Goal: Task Accomplishment & Management: Manage account settings

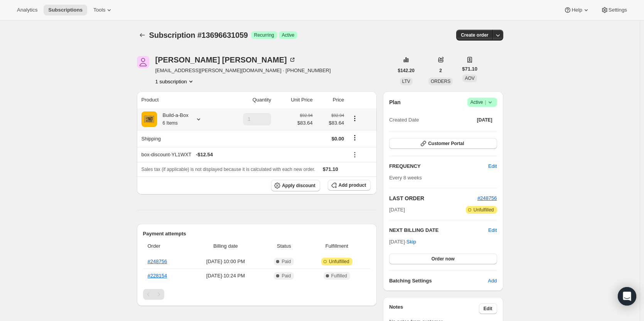
click at [188, 117] on div "Build-a-Box 6 Items" at bounding box center [173, 118] width 32 height 15
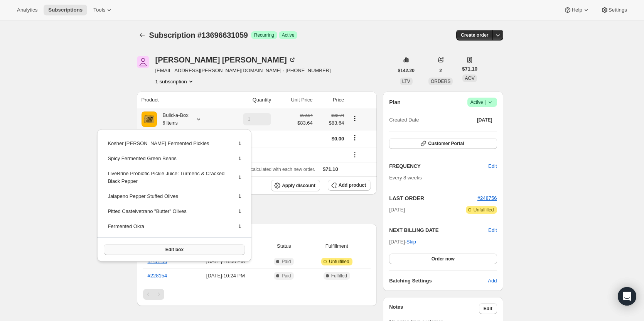
click at [172, 252] on span "Edit box" at bounding box center [174, 249] width 18 height 6
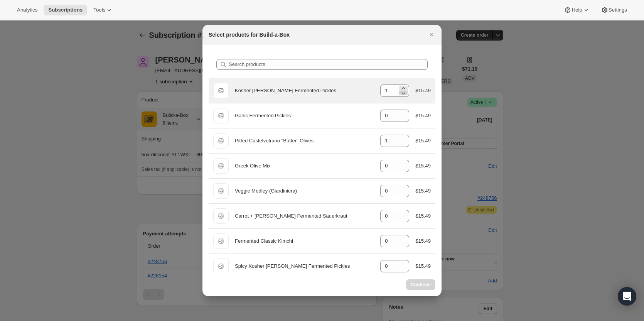
select select "gid://shopify/ProductVariant/49973439234323"
click at [403, 93] on icon ":re1:" at bounding box center [404, 93] width 8 height 8
type input "0"
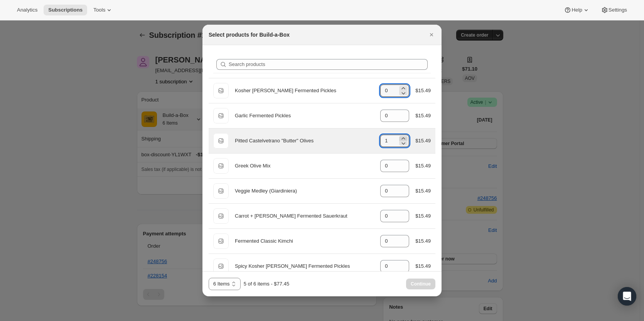
click at [402, 137] on icon ":re1:" at bounding box center [404, 139] width 8 height 8
type input "2"
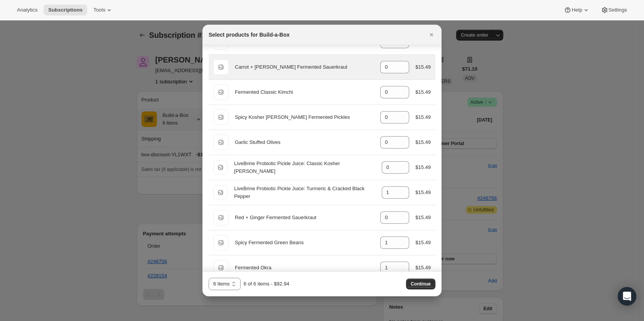
scroll to position [154, 0]
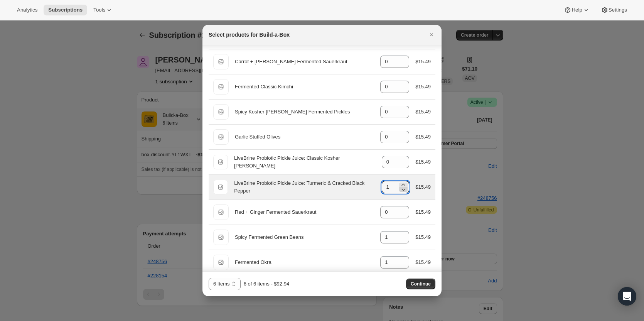
click at [400, 191] on icon ":re1:" at bounding box center [404, 190] width 8 height 8
type input "0"
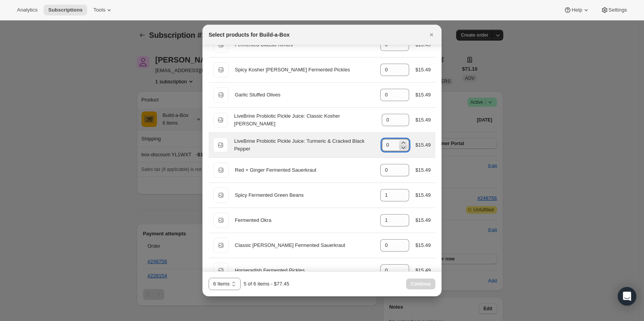
scroll to position [231, 0]
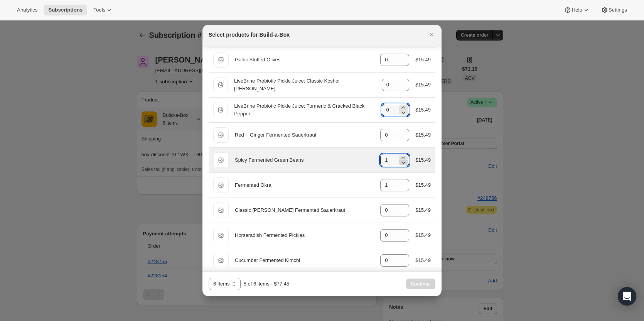
click at [400, 164] on icon ":re1:" at bounding box center [404, 163] width 8 height 8
type input "0"
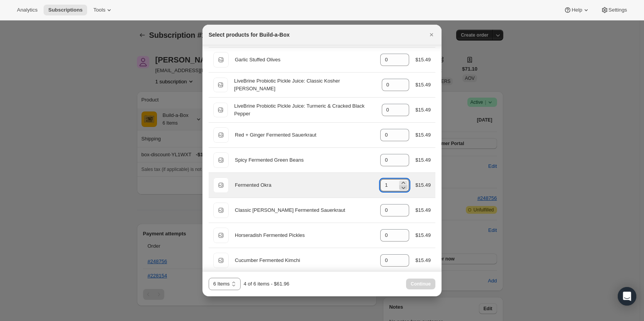
click at [400, 188] on icon ":re1:" at bounding box center [404, 188] width 8 height 8
type input "0"
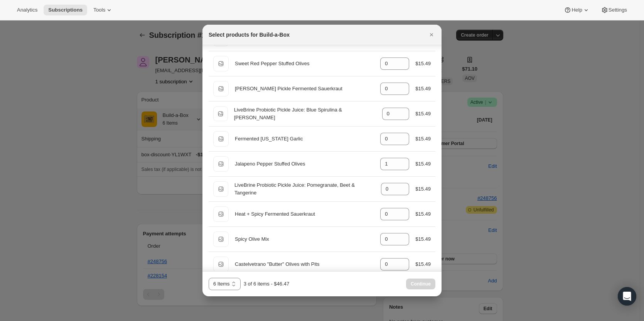
scroll to position [617, 0]
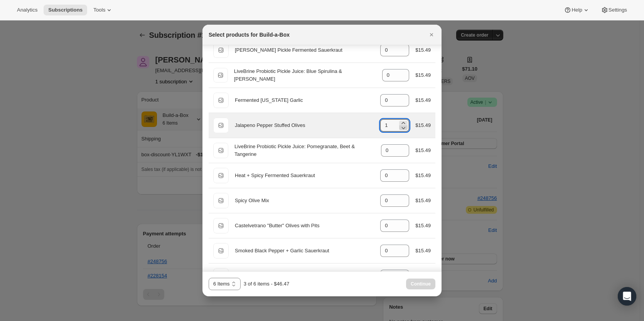
click at [400, 129] on icon ":re1:" at bounding box center [404, 128] width 8 height 8
type input "0"
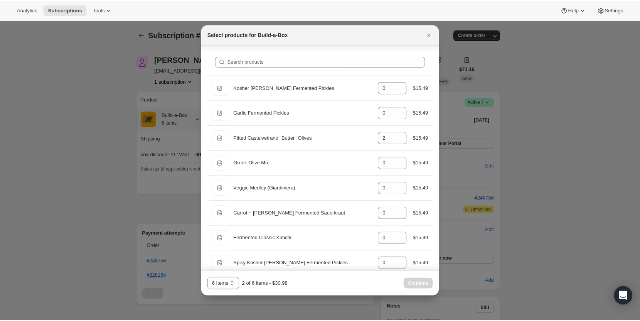
scroll to position [0, 0]
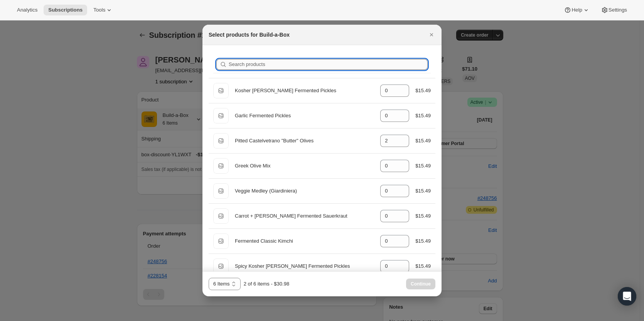
click at [231, 63] on input "Search products" at bounding box center [328, 64] width 199 height 11
type input "sp"
type input "0"
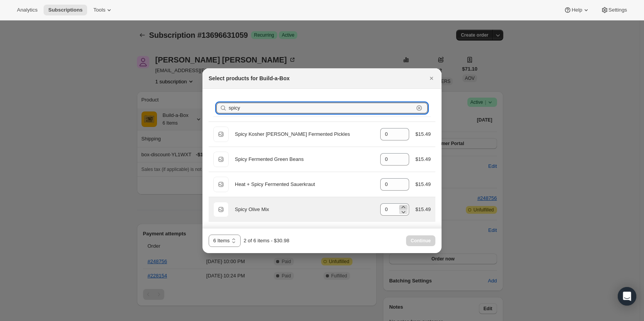
type input "spicy"
click at [402, 206] on icon ":re1:" at bounding box center [404, 207] width 8 height 8
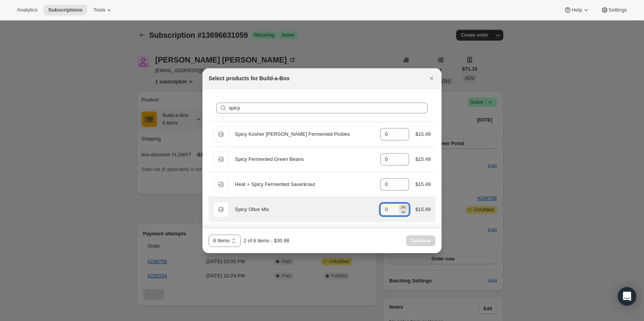
type input "1"
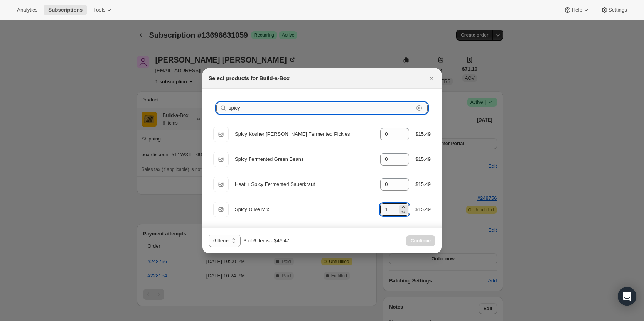
click at [275, 109] on input "spicy" at bounding box center [321, 108] width 185 height 11
click at [417, 106] on icon ":re1:" at bounding box center [419, 108] width 8 height 8
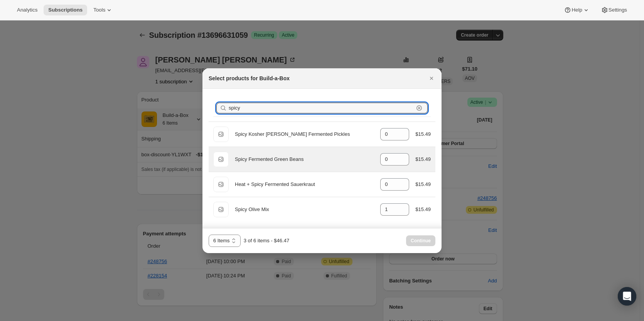
type input "2"
type input "0"
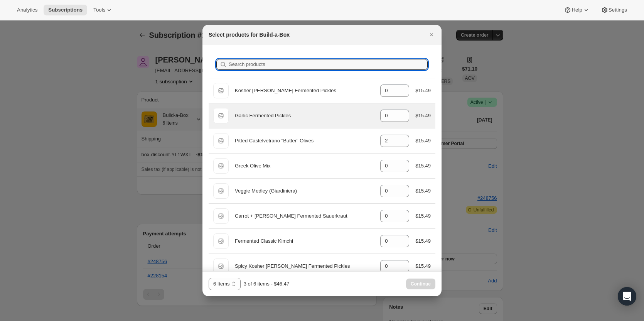
type input "g"
type input "0"
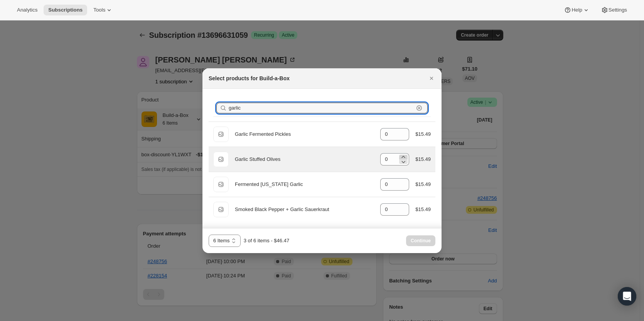
type input "garlic"
click at [404, 155] on icon ":re1:" at bounding box center [404, 157] width 8 height 8
type input "1"
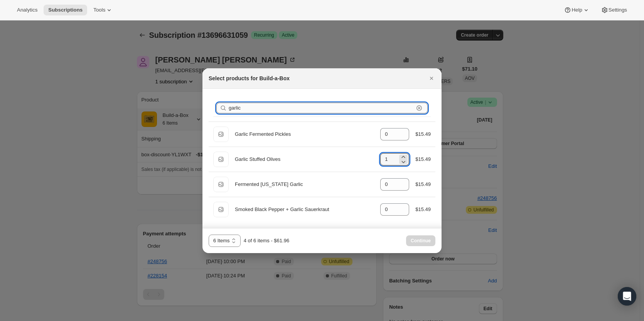
click at [283, 108] on input "garlic" at bounding box center [321, 108] width 185 height 11
click at [420, 109] on icon ":re1:" at bounding box center [419, 108] width 8 height 8
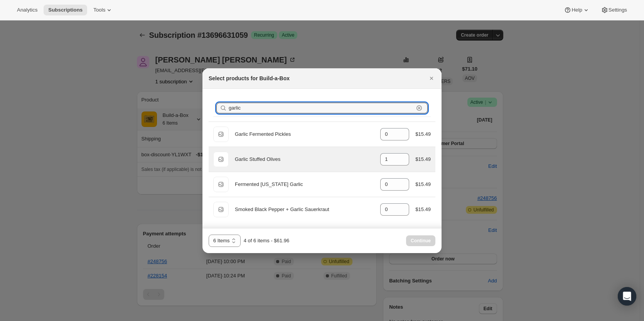
type input "0"
type input "2"
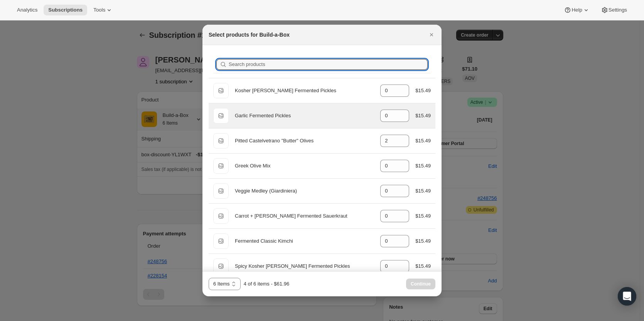
type input "r"
type input "0"
type input "re"
type input "0"
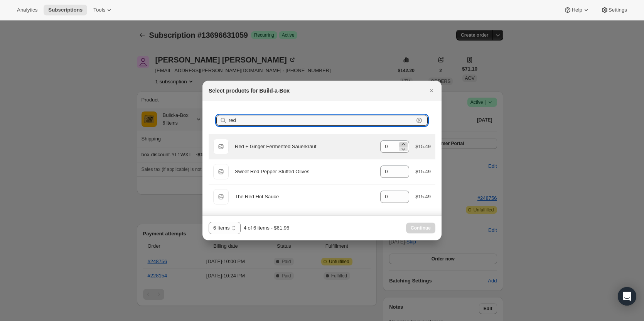
type input "red"
click at [402, 145] on icon ":re1:" at bounding box center [404, 144] width 8 height 8
type input "1"
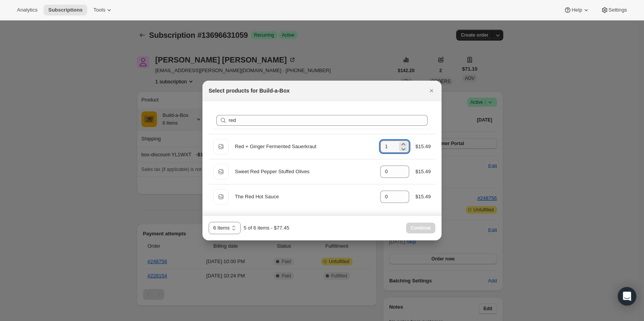
click at [392, 126] on div "Search products red Clear" at bounding box center [322, 120] width 218 height 17
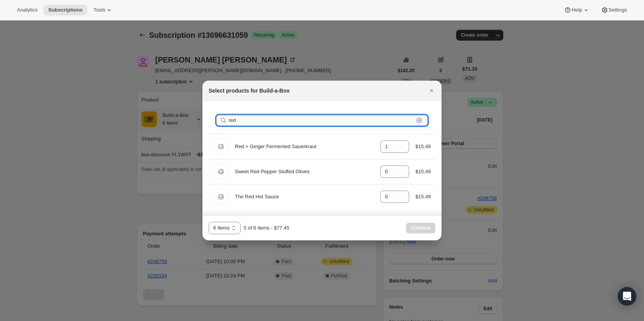
click at [395, 122] on input "red" at bounding box center [321, 120] width 185 height 11
click at [419, 122] on icon ":re1:" at bounding box center [419, 120] width 8 height 8
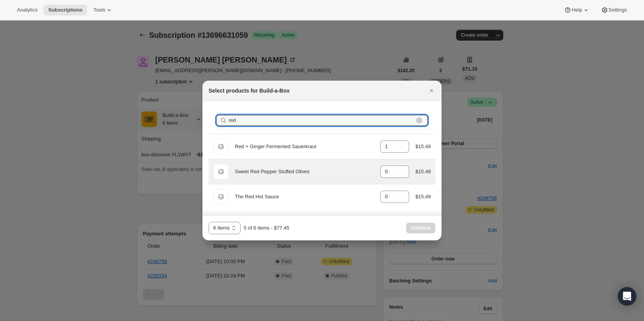
type input "0"
type input "2"
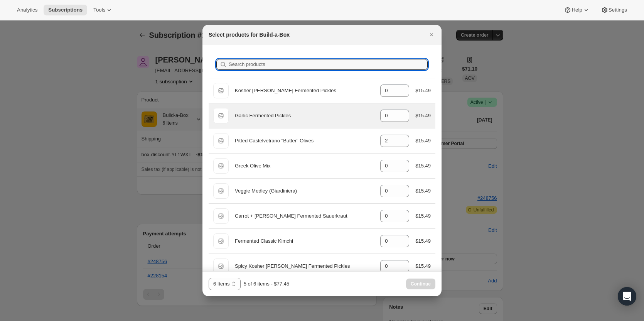
type input "k"
type input "0"
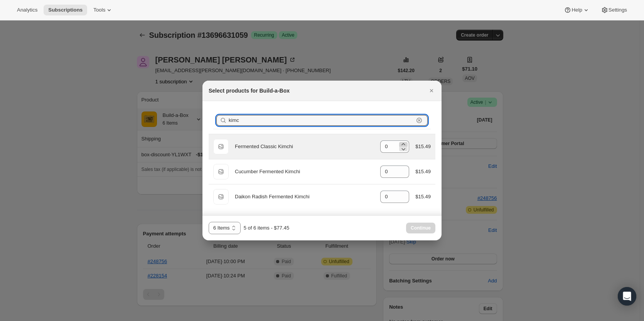
type input "kimc"
click at [405, 141] on icon ":re1:" at bounding box center [404, 144] width 8 height 8
type input "1"
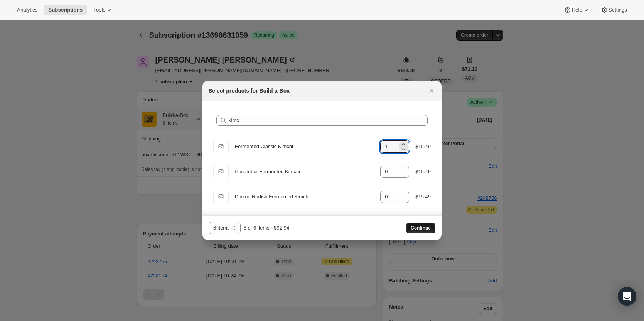
click at [419, 223] on button "Continue" at bounding box center [420, 228] width 29 height 11
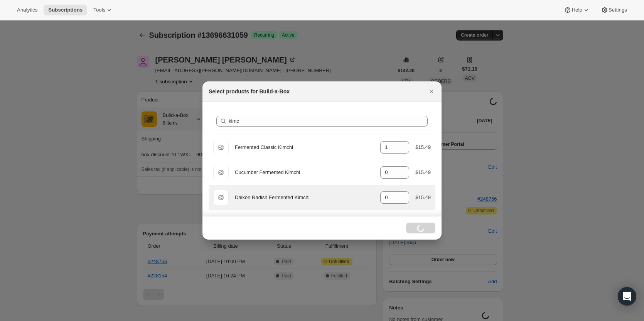
select select "gid://shopify/ProductVariant/49973439234323"
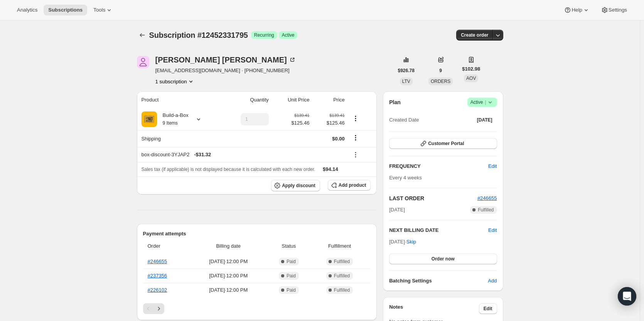
click at [490, 100] on icon at bounding box center [490, 102] width 8 height 8
click at [485, 130] on span "Cancel subscription" at bounding box center [485, 131] width 44 height 6
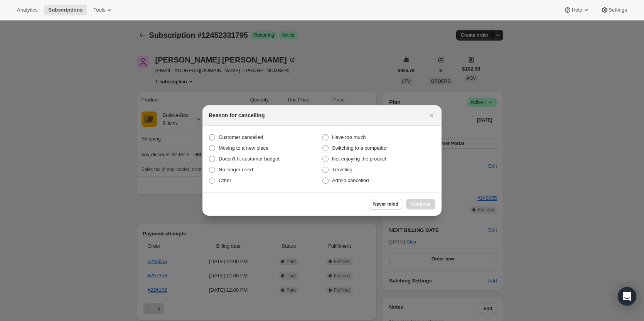
click at [229, 138] on span "Customer cancelled" at bounding box center [241, 137] width 44 height 6
click at [209, 135] on input "Customer cancelled" at bounding box center [209, 134] width 0 height 0
radio input "true"
click at [415, 201] on span "Continue" at bounding box center [421, 204] width 20 height 6
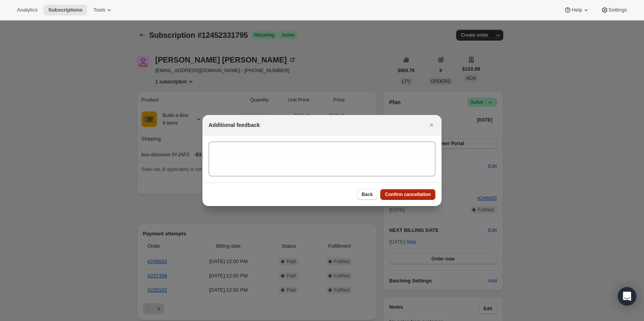
click at [413, 196] on span "Confirm cancellation" at bounding box center [408, 194] width 46 height 6
